Goal: Information Seeking & Learning: Compare options

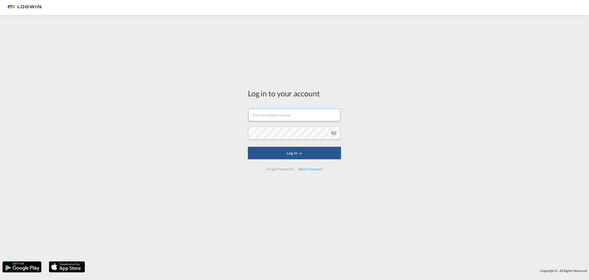
click at [258, 115] on input "text" at bounding box center [294, 115] width 92 height 13
type input "tanja.grimm@LOGWIN-LOGISTICS.COM"
click at [248, 147] on button "Log In" at bounding box center [294, 153] width 93 height 13
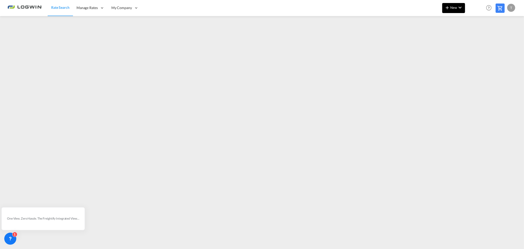
click at [454, 11] on button "New" at bounding box center [453, 8] width 23 height 10
click at [90, 7] on md-backdrop at bounding box center [262, 124] width 524 height 249
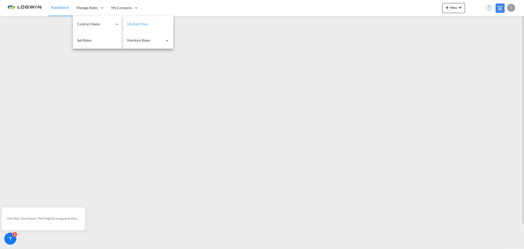
click at [145, 23] on span "My Rate Files" at bounding box center [137, 24] width 21 height 4
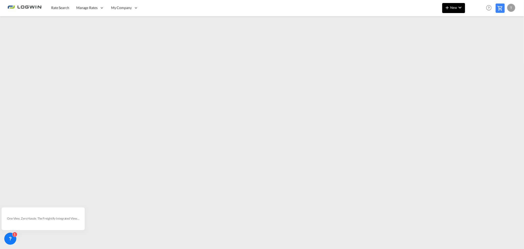
click at [459, 7] on md-icon "icon-chevron-down" at bounding box center [460, 8] width 6 height 6
click at [477, 38] on span "Ratesheet" at bounding box center [474, 38] width 6 height 10
click at [447, 10] on md-icon "icon-plus 400-fg" at bounding box center [447, 8] width 6 height 6
click at [474, 38] on span "Ratesheet" at bounding box center [474, 38] width 6 height 10
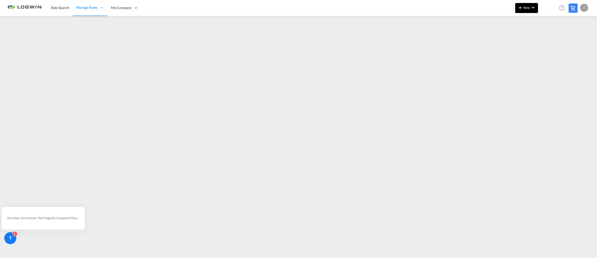
click at [530, 8] on md-icon "icon-chevron-down" at bounding box center [533, 8] width 6 height 6
click at [550, 35] on span "Ratesheet" at bounding box center [547, 38] width 6 height 10
click at [528, 10] on button "New" at bounding box center [526, 8] width 23 height 10
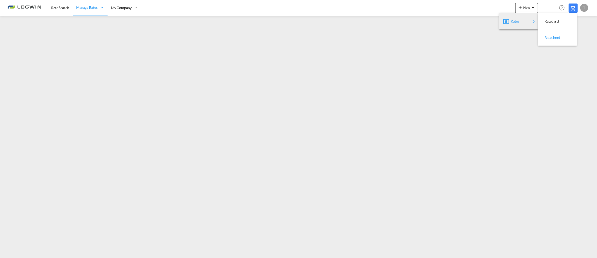
click at [549, 38] on span "Ratesheet" at bounding box center [547, 38] width 6 height 10
click at [61, 9] on span "Rate Search" at bounding box center [60, 8] width 18 height 4
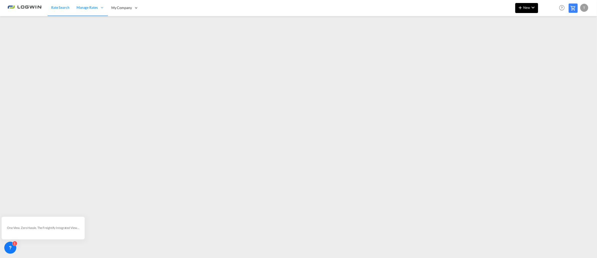
click at [531, 8] on md-icon "icon-chevron-down" at bounding box center [533, 8] width 6 height 6
click at [561, 38] on div "Ratesheet" at bounding box center [553, 37] width 19 height 13
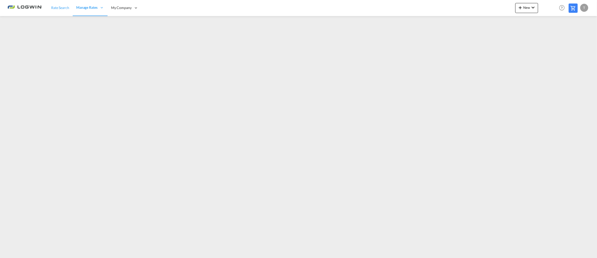
click at [54, 11] on link "Rate Search" at bounding box center [60, 8] width 25 height 16
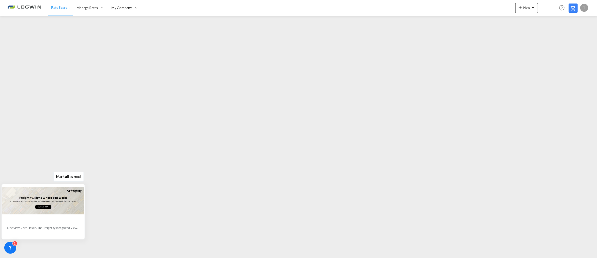
click at [35, 177] on div "[PERSON_NAME] all as read One View. Zero Hassle. The Freightify Integrated View…" at bounding box center [44, 205] width 91 height 70
